Goal: Task Accomplishment & Management: Use online tool/utility

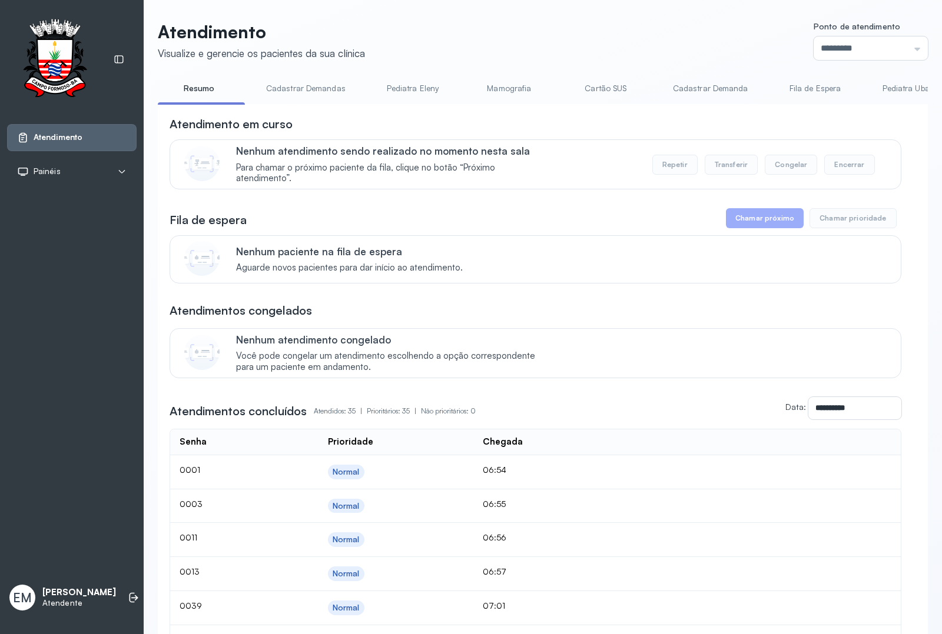
click at [299, 92] on link "Cadastrar Demandas" at bounding box center [305, 88] width 103 height 19
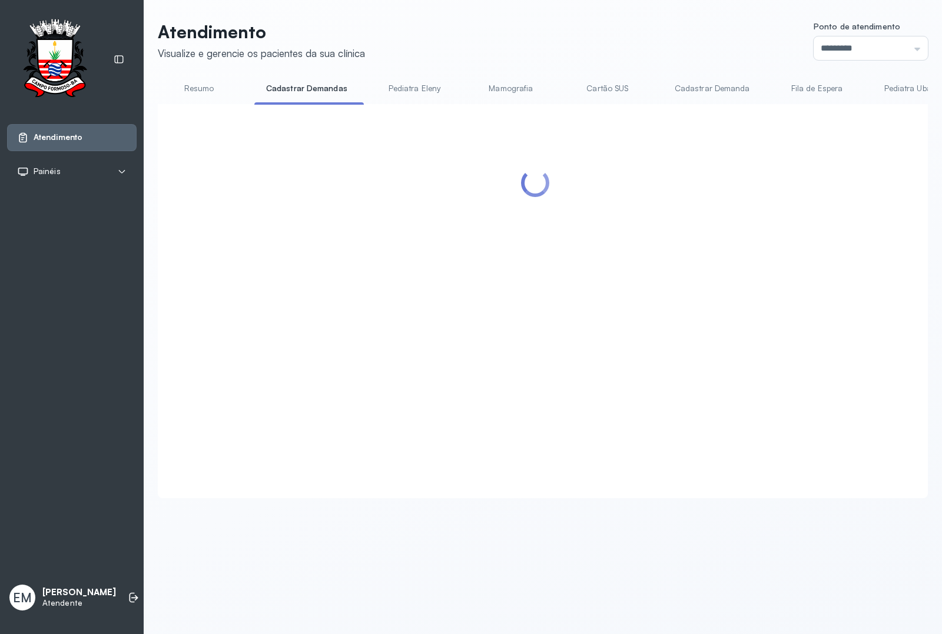
click at [189, 92] on link "Resumo" at bounding box center [199, 88] width 82 height 19
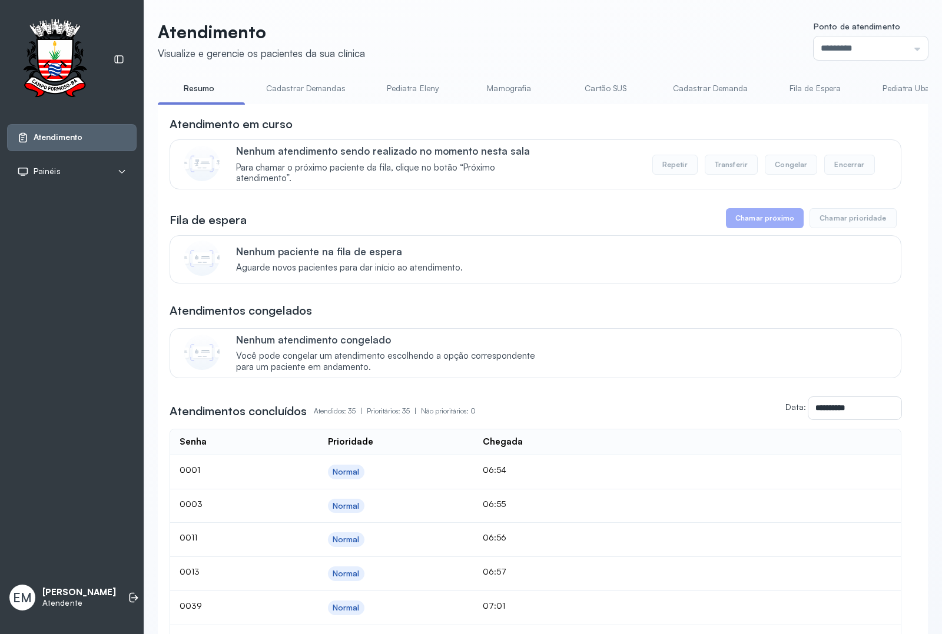
click at [192, 86] on link "Resumo" at bounding box center [199, 88] width 82 height 19
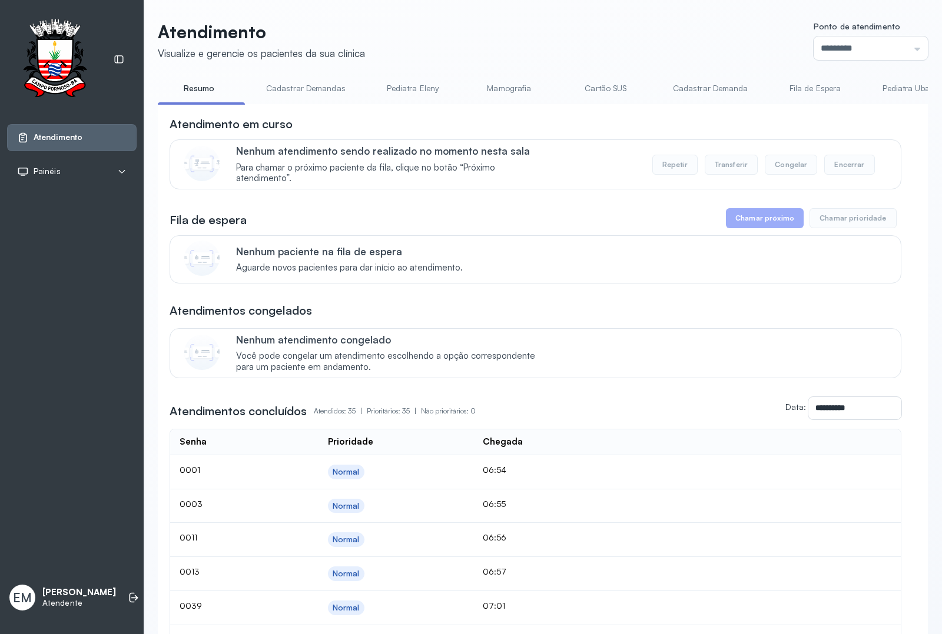
click at [430, 85] on link "Pediatra Eleny" at bounding box center [412, 88] width 82 height 19
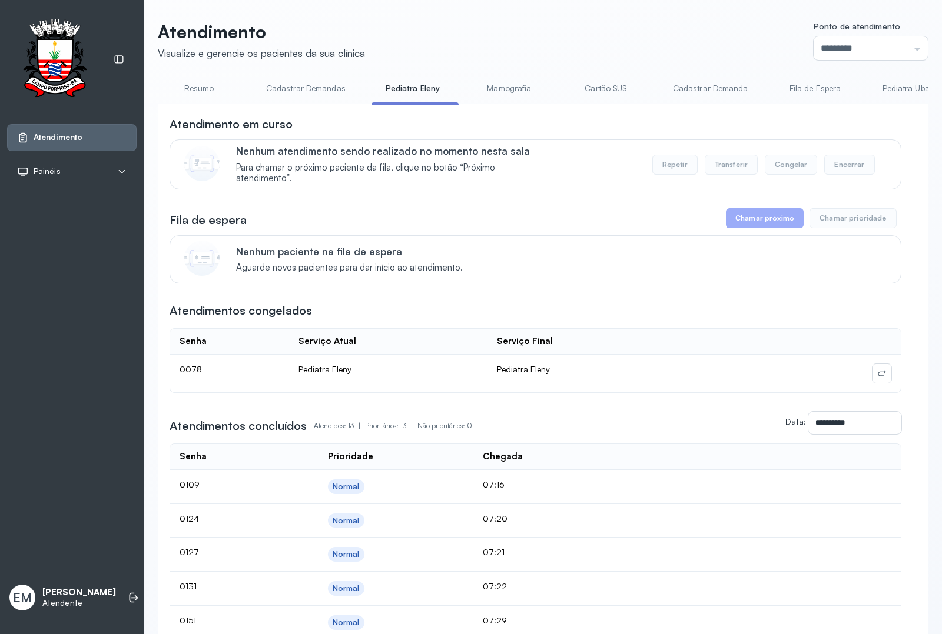
click at [201, 88] on link "Resumo" at bounding box center [199, 88] width 82 height 19
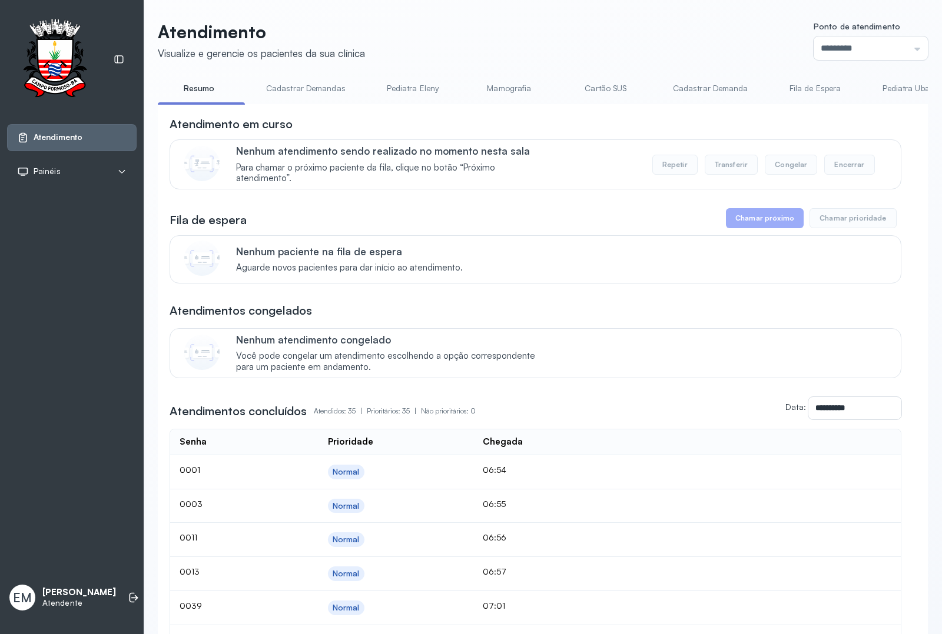
click at [710, 89] on link "Cadastrar Demanda" at bounding box center [710, 88] width 99 height 19
click at [199, 88] on link "Resumo" at bounding box center [199, 88] width 82 height 19
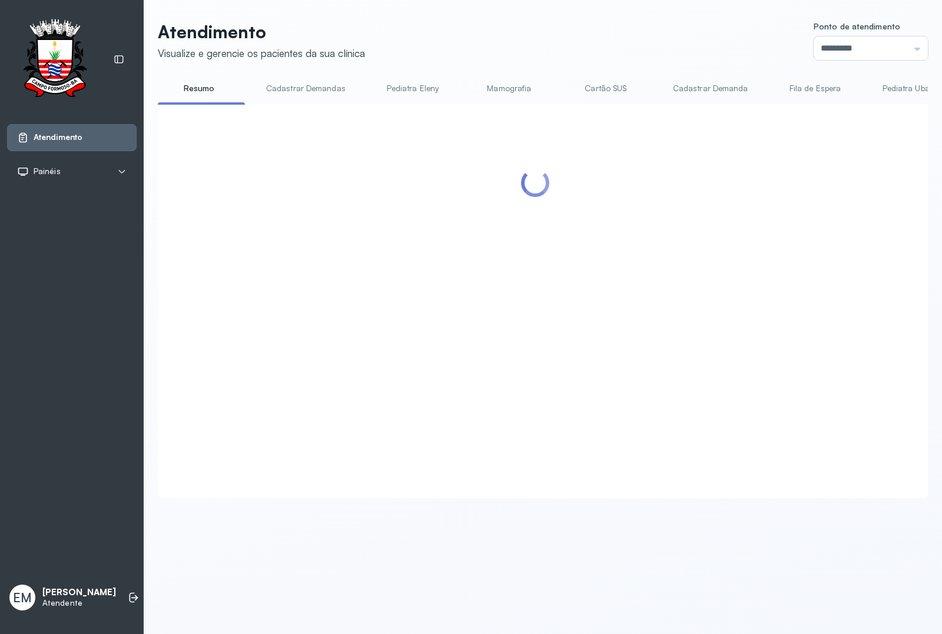
click at [199, 88] on link "Resumo" at bounding box center [199, 88] width 82 height 19
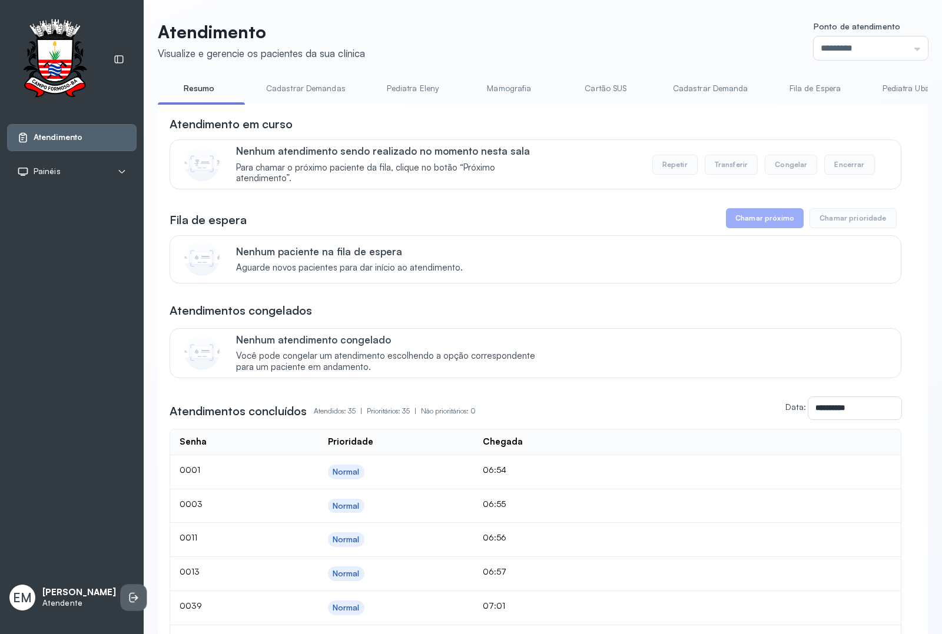
click at [129, 593] on icon at bounding box center [131, 598] width 5 height 10
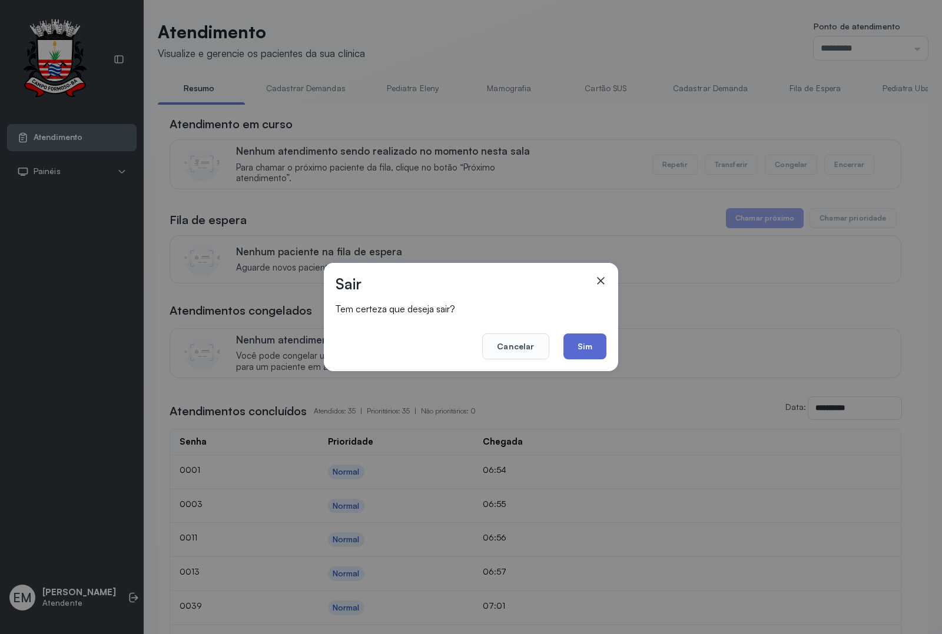
click at [605, 345] on div "Sair Tem certeza que deseja sair? Cancelar Sim" at bounding box center [471, 317] width 294 height 108
click at [596, 349] on button "Sim" at bounding box center [584, 347] width 43 height 26
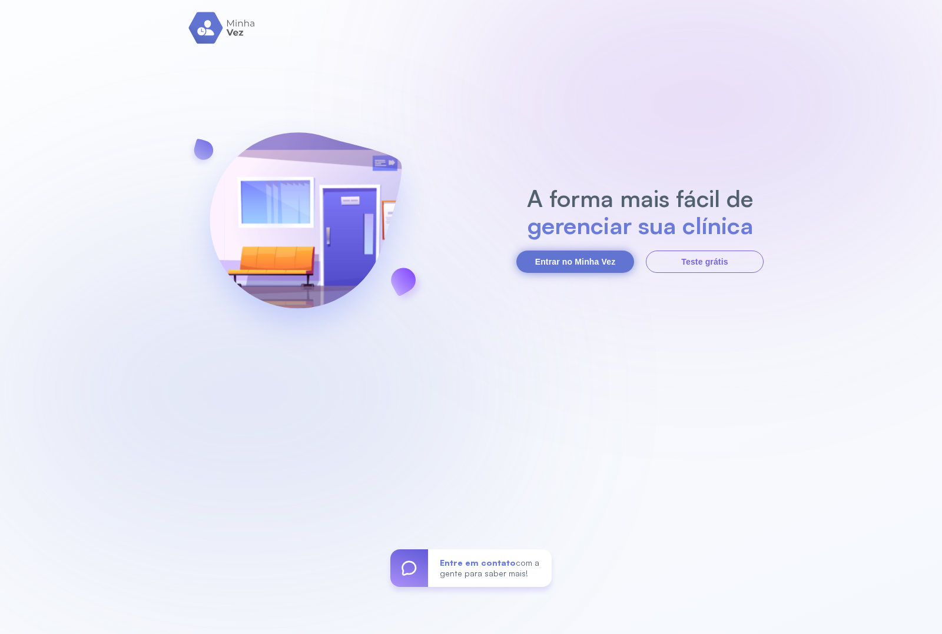
click at [543, 261] on button "Entrar no Minha Vez" at bounding box center [575, 262] width 118 height 22
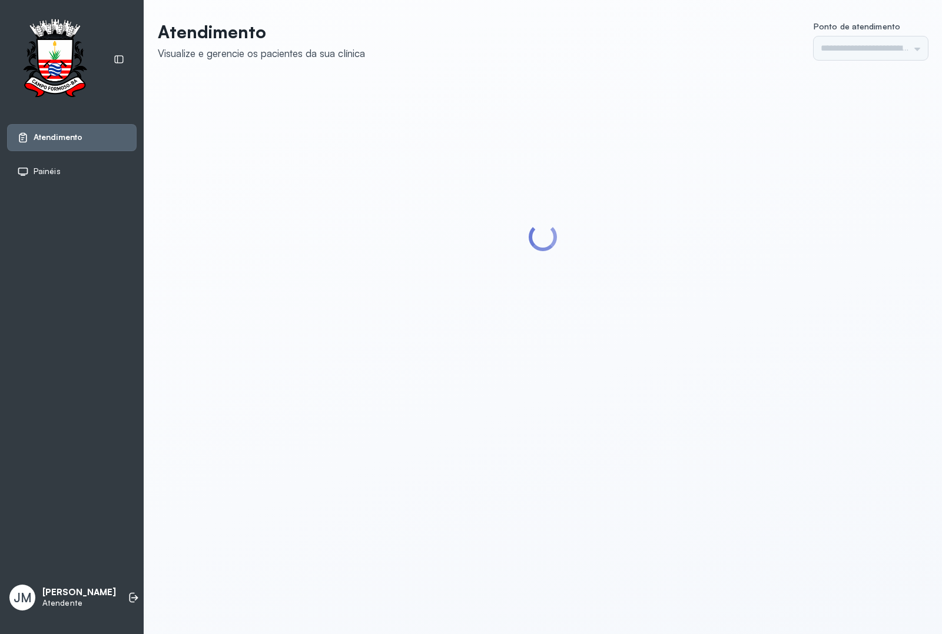
type input "*********"
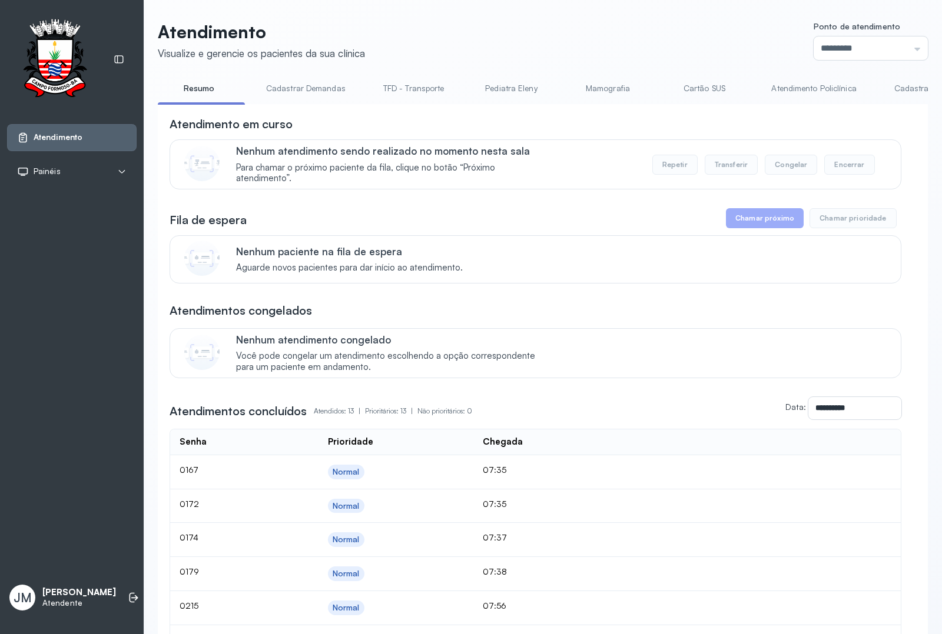
click at [285, 77] on div "Atendimento Visualize e gerencie os pacientes da sua clínica Ponto de atendimen…" at bounding box center [543, 497] width 770 height 952
click at [298, 91] on link "Cadastrar Demandas" at bounding box center [305, 88] width 103 height 19
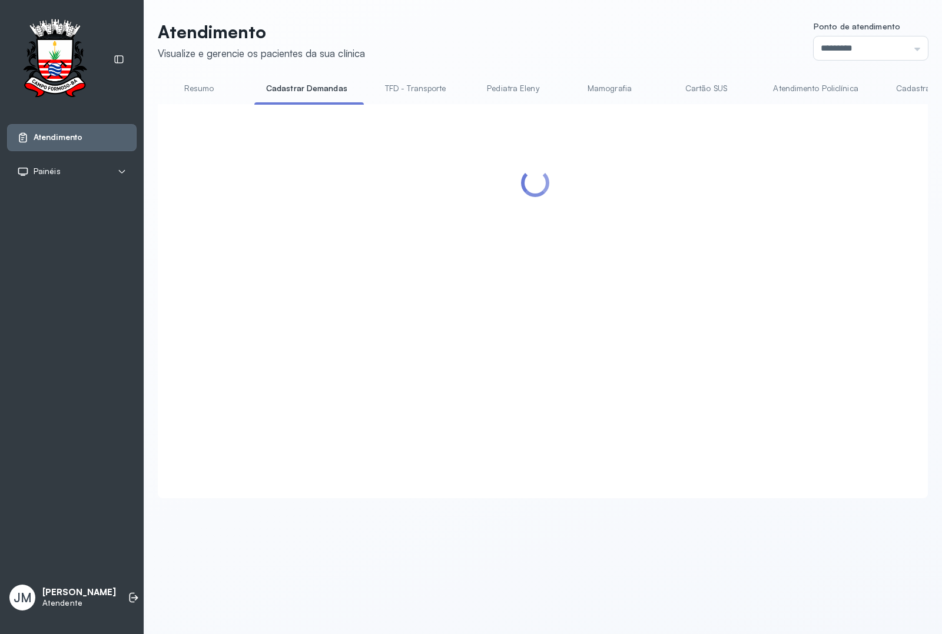
click at [298, 91] on link "Cadastrar Demandas" at bounding box center [306, 88] width 105 height 19
click at [196, 89] on link "Resumo" at bounding box center [199, 88] width 82 height 19
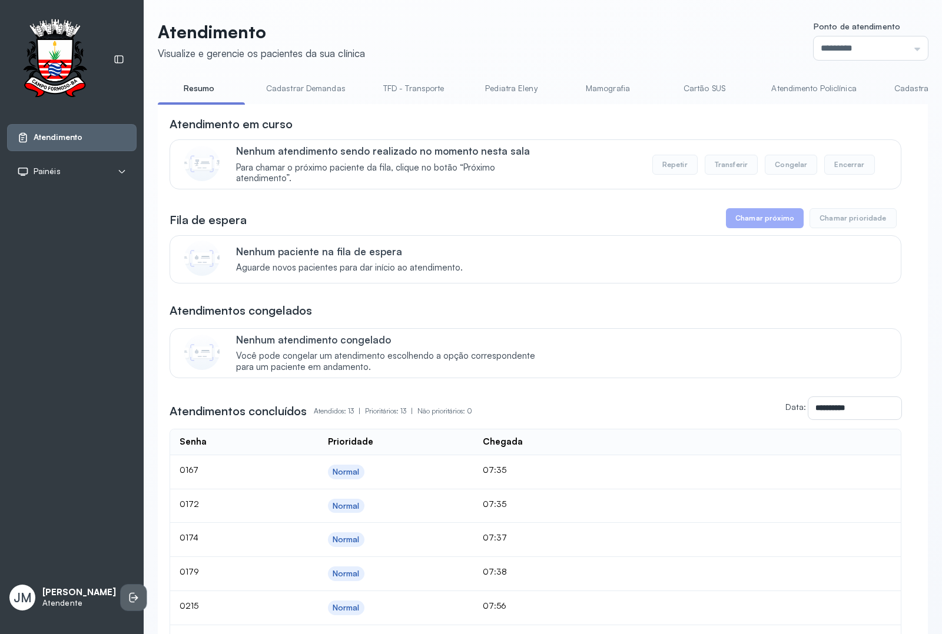
click at [128, 592] on icon at bounding box center [134, 598] width 12 height 12
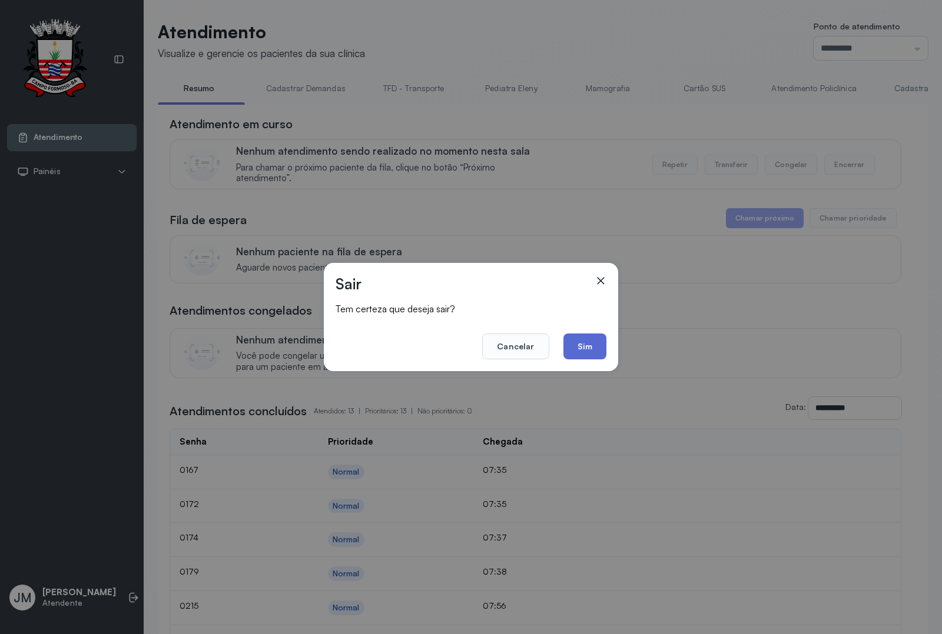
click at [590, 348] on button "Sim" at bounding box center [584, 347] width 43 height 26
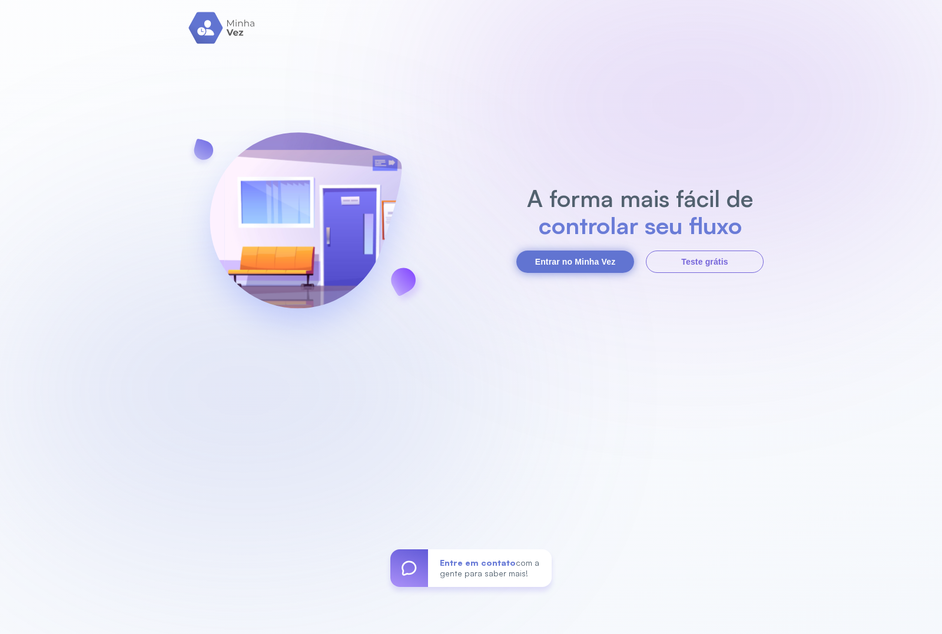
click at [553, 254] on button "Entrar no Minha Vez" at bounding box center [575, 262] width 118 height 22
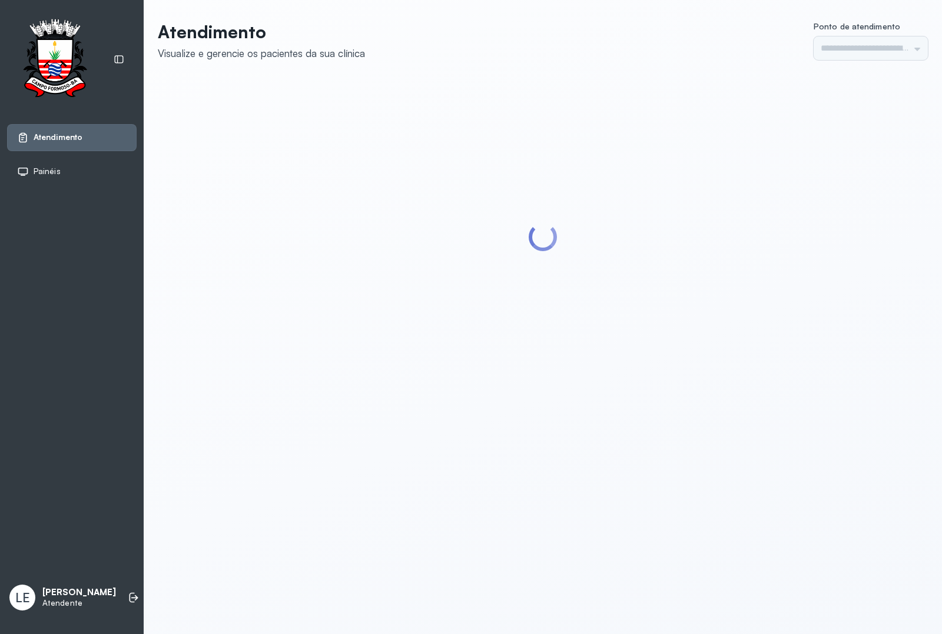
type input "*********"
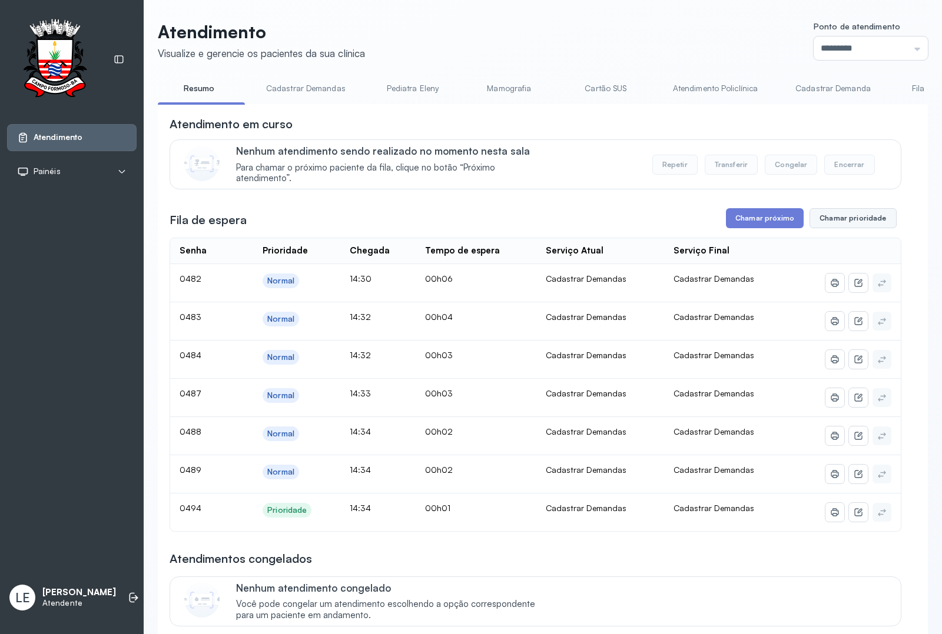
click at [872, 227] on button "Chamar prioridade" at bounding box center [852, 218] width 87 height 20
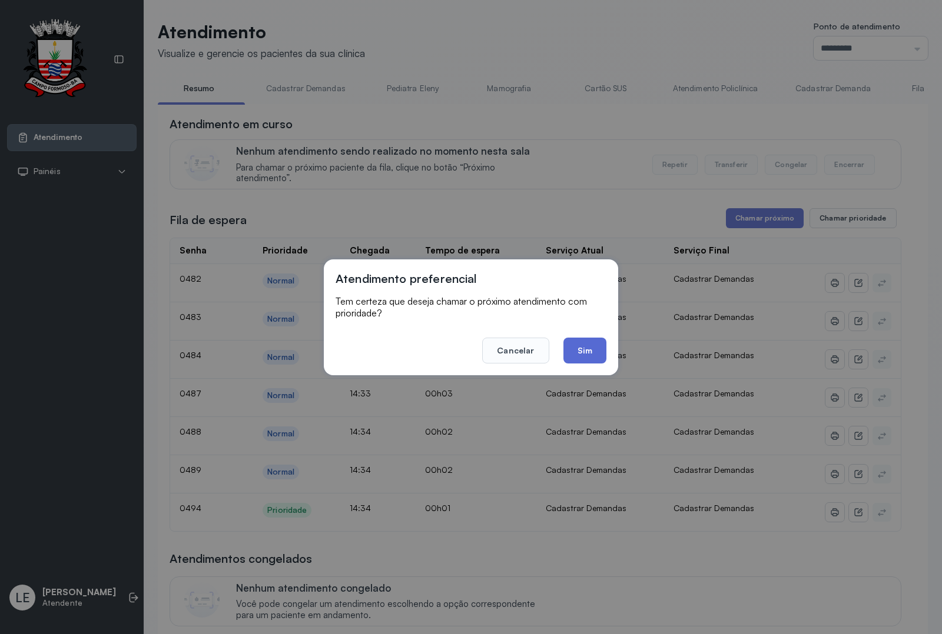
click at [583, 352] on button "Sim" at bounding box center [584, 351] width 43 height 26
